Goal: Transaction & Acquisition: Purchase product/service

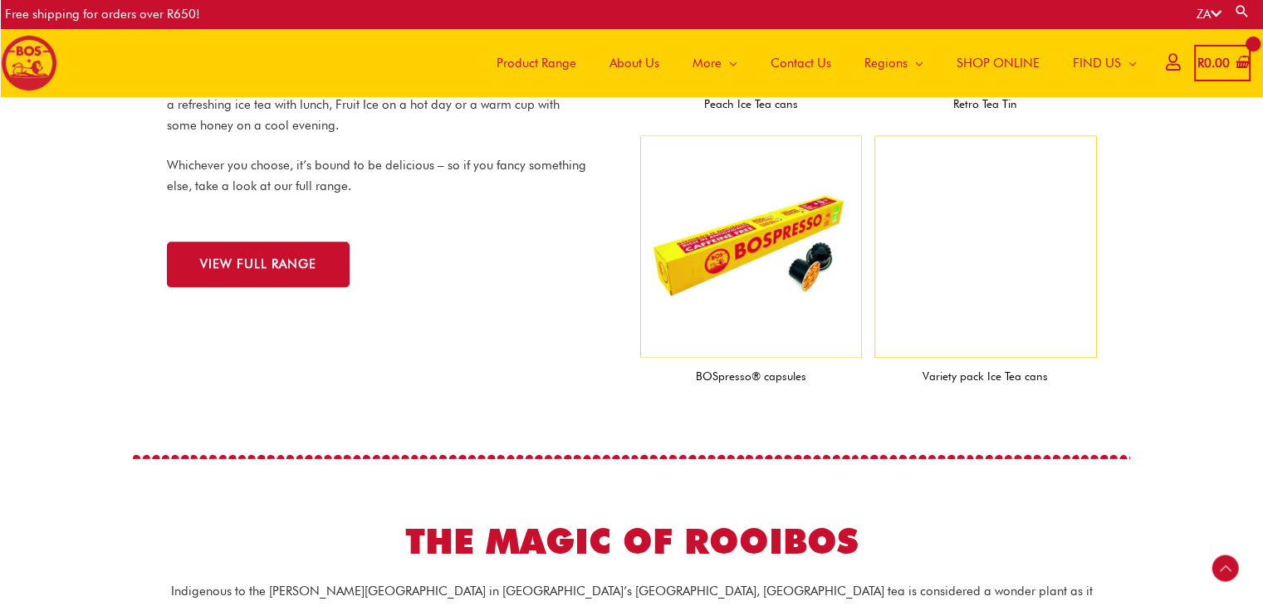
scroll to position [1815, 0]
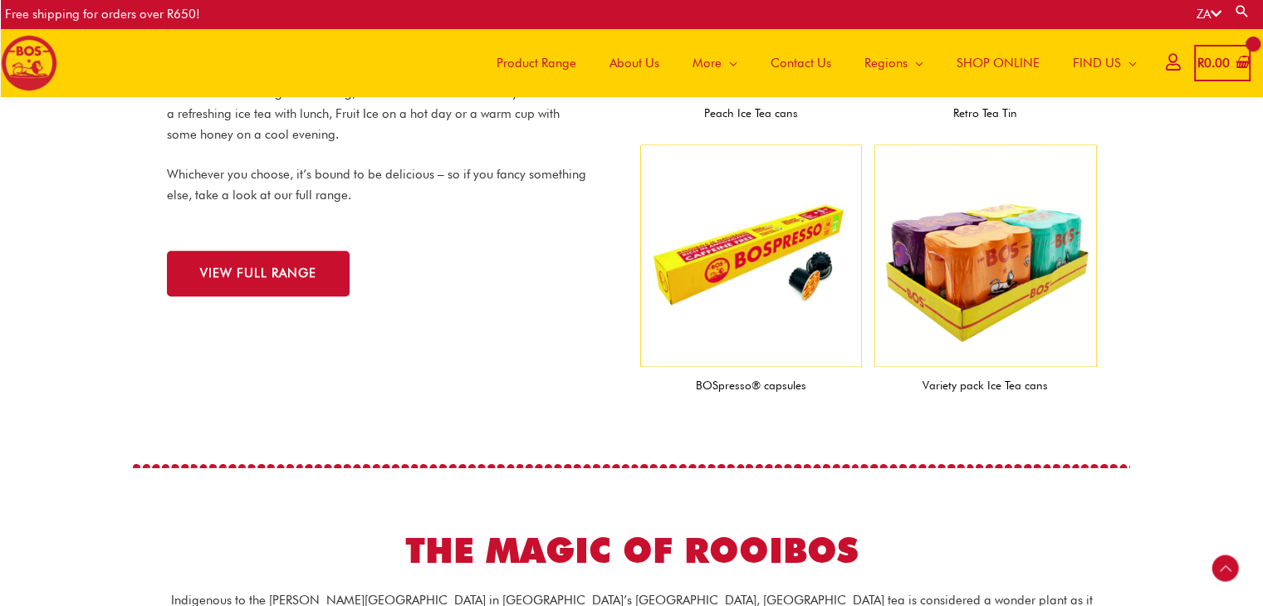
click at [277, 247] on div "VIEW FULL RANGE" at bounding box center [395, 261] width 457 height 71
click at [262, 262] on link "VIEW FULL RANGE" at bounding box center [258, 274] width 183 height 46
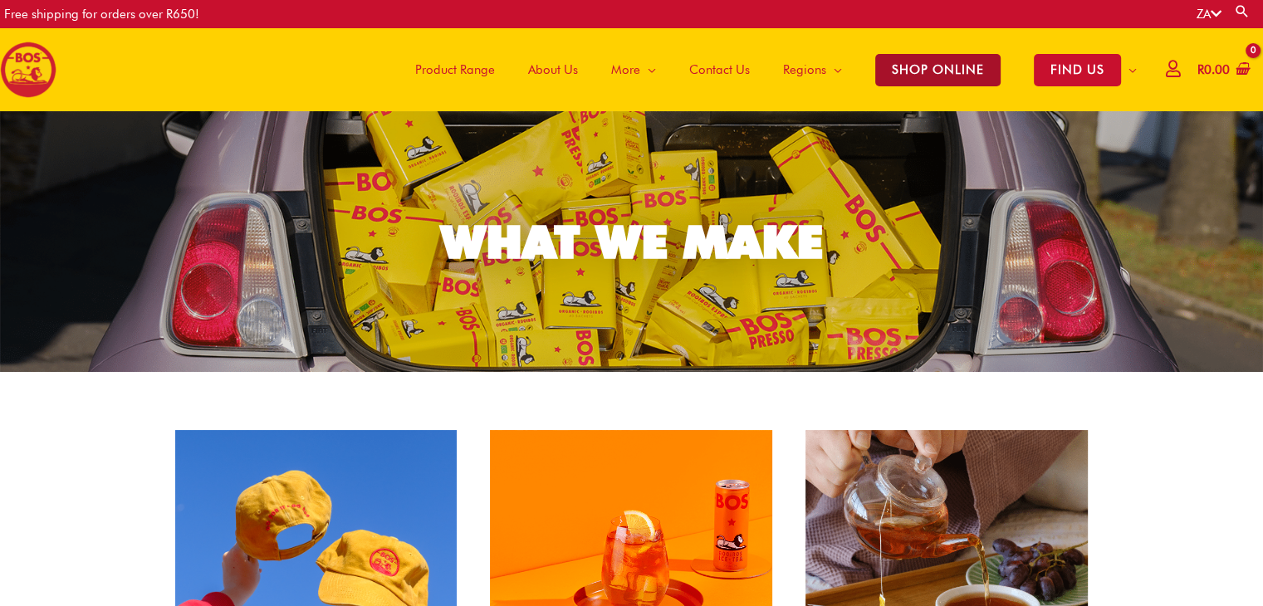
click at [940, 78] on span "SHOP ONLINE" at bounding box center [937, 70] width 125 height 32
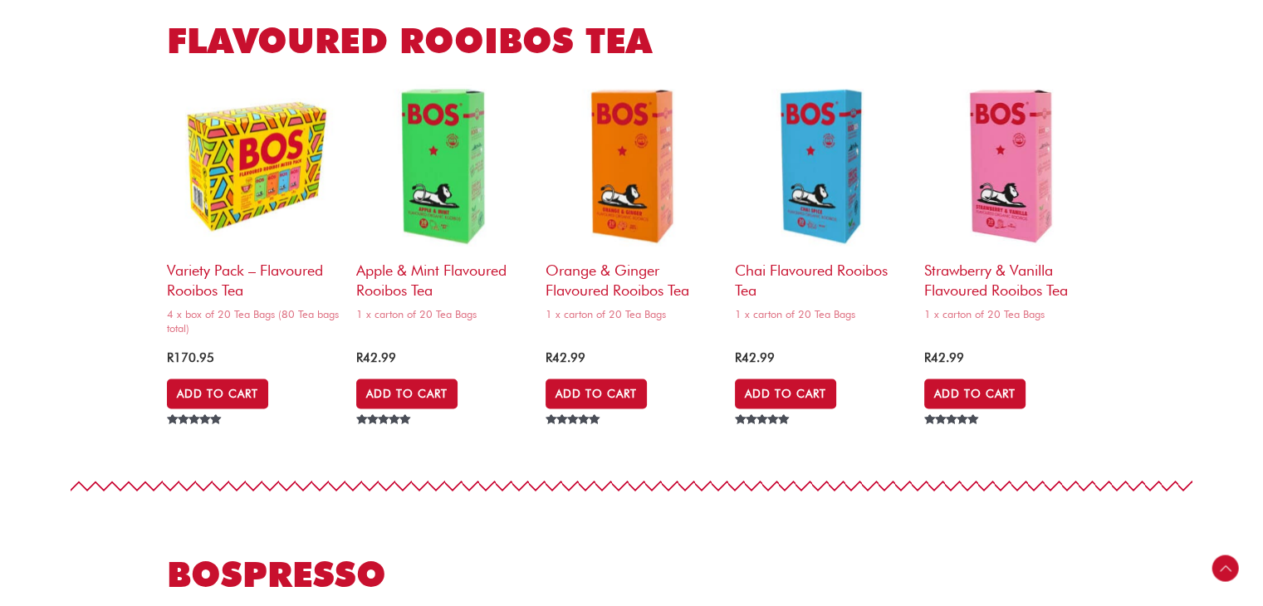
scroll to position [2491, 0]
